Goal: Transaction & Acquisition: Purchase product/service

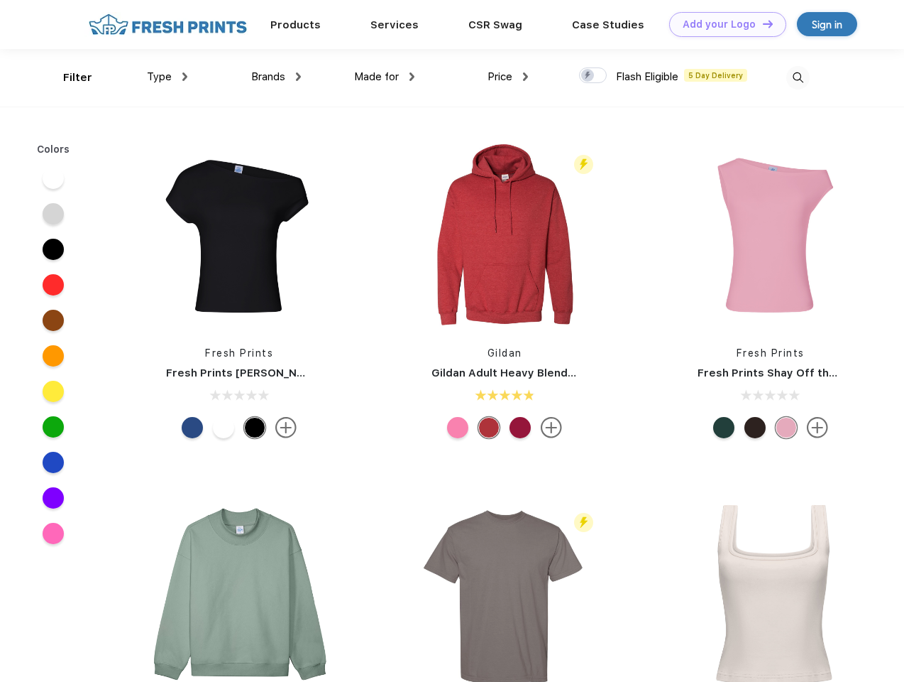
click at [723, 24] on link "Add your Logo Design Tool" at bounding box center [727, 24] width 117 height 25
click at [0, 0] on div "Design Tool" at bounding box center [0, 0] width 0 height 0
click at [762, 23] on link "Add your Logo Design Tool" at bounding box center [727, 24] width 117 height 25
click at [68, 77] on div "Filter" at bounding box center [77, 78] width 29 height 16
click at [168, 77] on span "Type" at bounding box center [159, 76] width 25 height 13
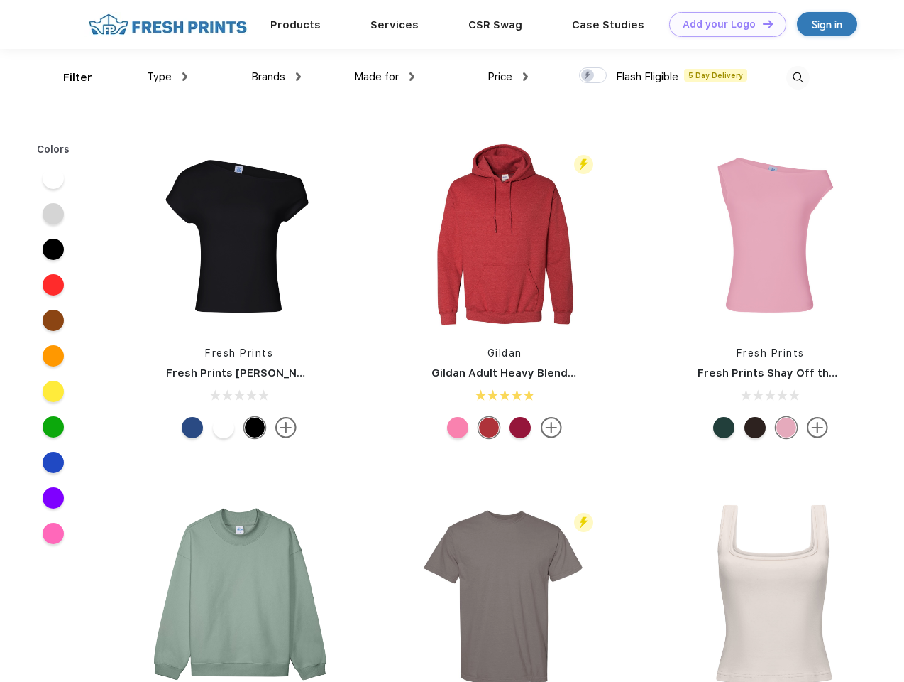
click at [276, 77] on span "Brands" at bounding box center [268, 76] width 34 height 13
click at [385, 77] on span "Made for" at bounding box center [376, 76] width 45 height 13
click at [508, 77] on span "Price" at bounding box center [500, 76] width 25 height 13
click at [594, 76] on div at bounding box center [593, 75] width 28 height 16
click at [589, 76] on input "checkbox" at bounding box center [583, 71] width 9 height 9
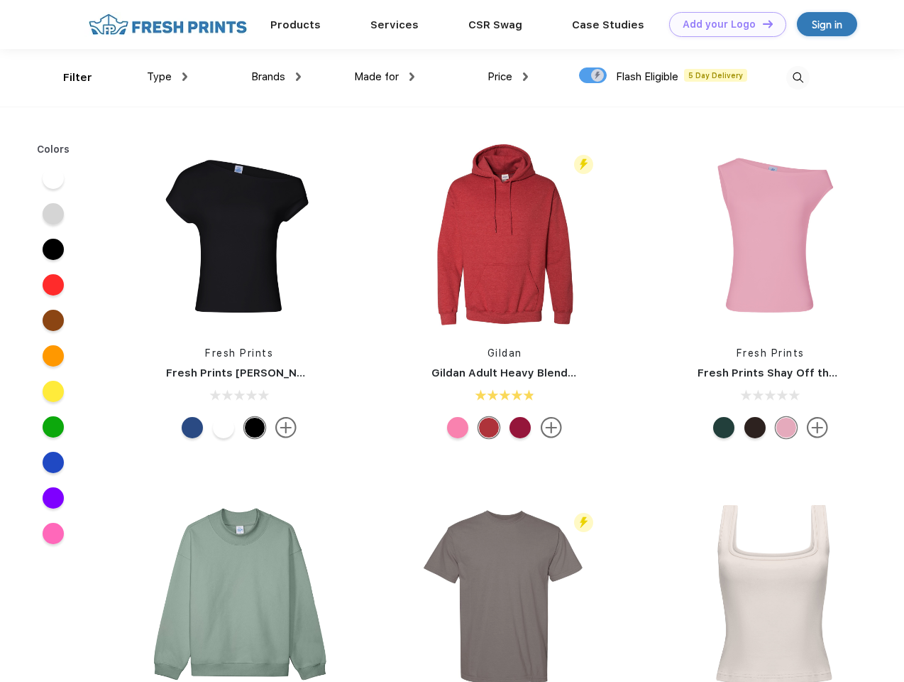
click at [798, 77] on img at bounding box center [798, 77] width 23 height 23
